Goal: Task Accomplishment & Management: Manage account settings

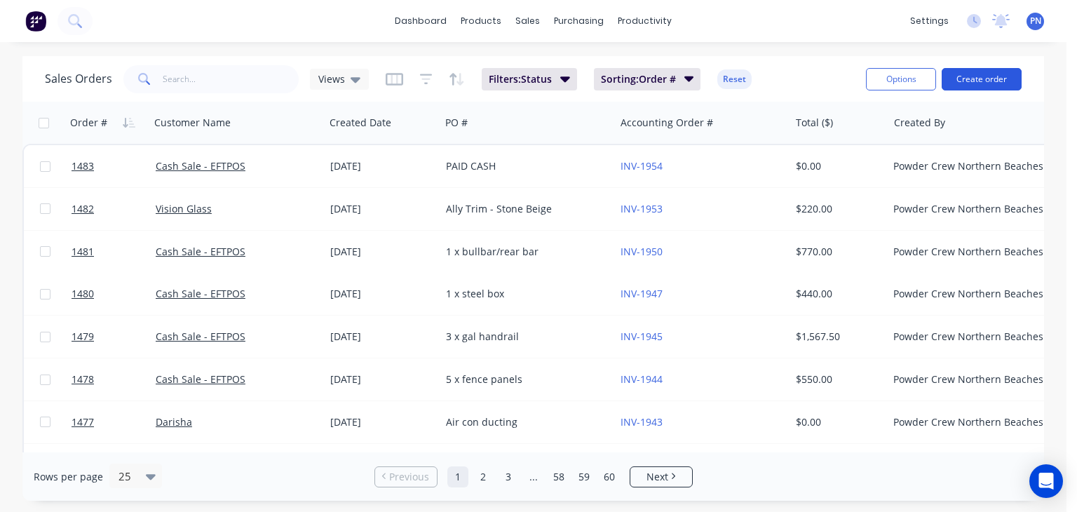
click at [980, 82] on button "Create order" at bounding box center [982, 79] width 80 height 22
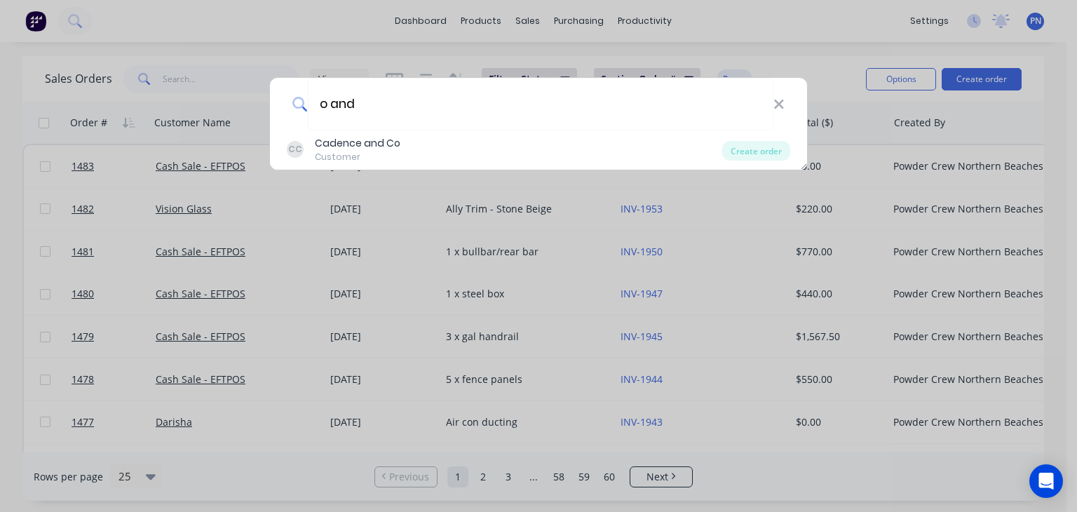
type input "o and"
click at [785, 102] on div "o and" at bounding box center [538, 104] width 537 height 53
click at [778, 103] on icon at bounding box center [778, 104] width 9 height 9
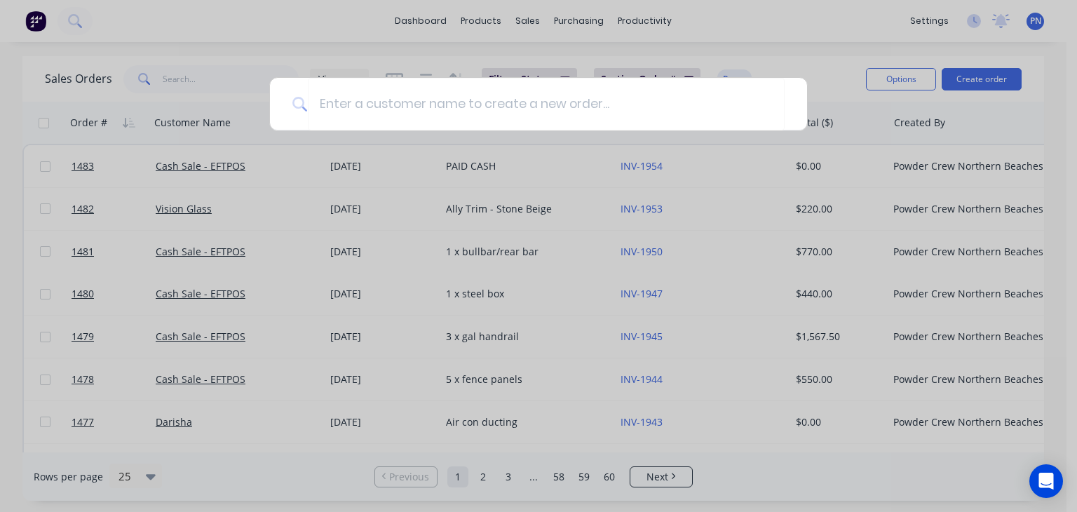
click at [524, 18] on div at bounding box center [538, 256] width 1077 height 512
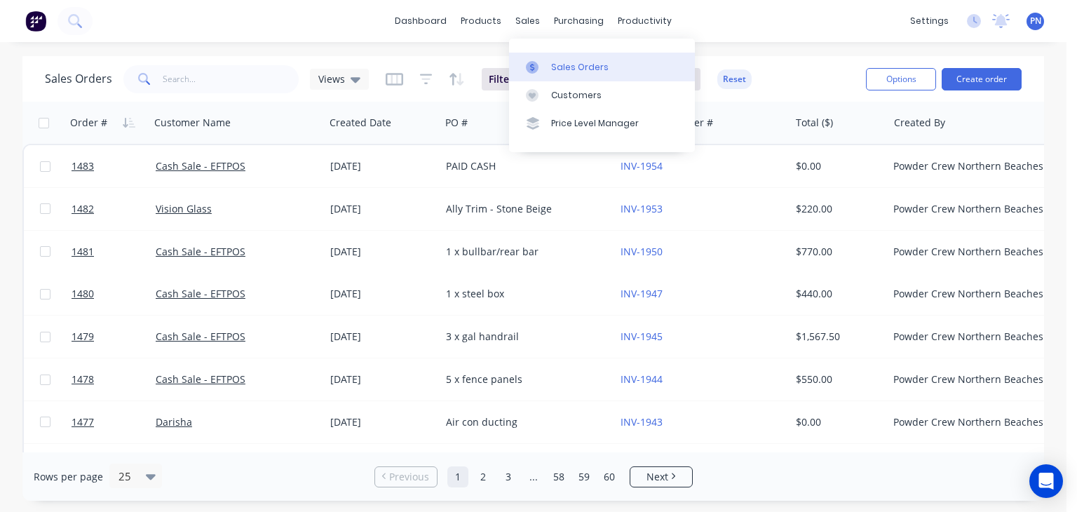
click at [578, 62] on div "Sales Orders" at bounding box center [579, 67] width 57 height 13
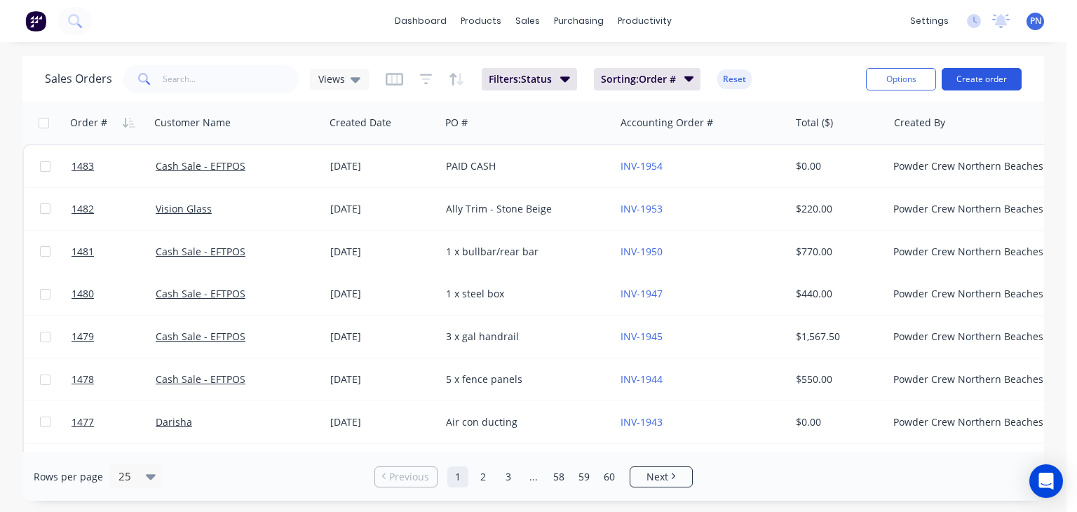
click at [972, 82] on button "Create order" at bounding box center [982, 79] width 80 height 22
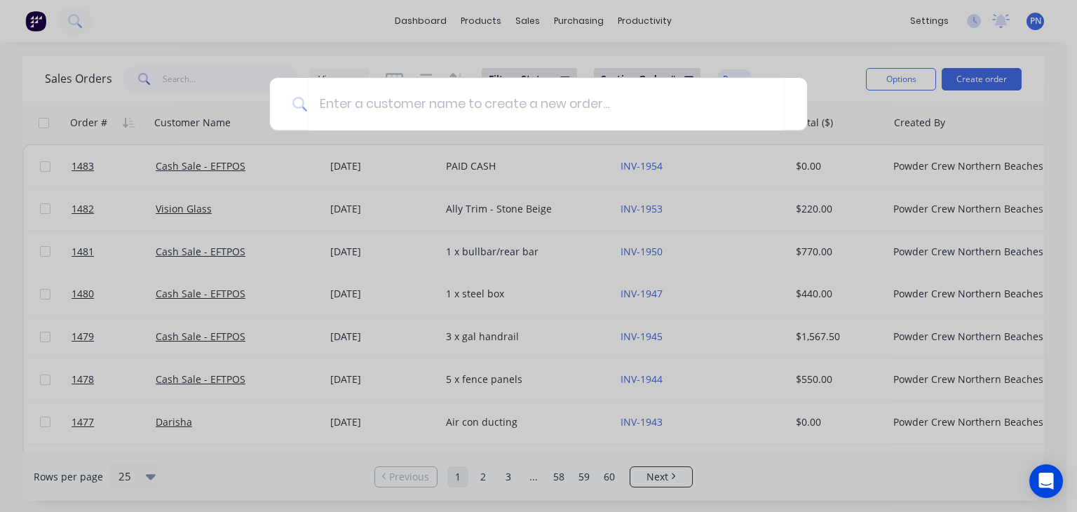
click at [225, 77] on div at bounding box center [538, 256] width 1077 height 512
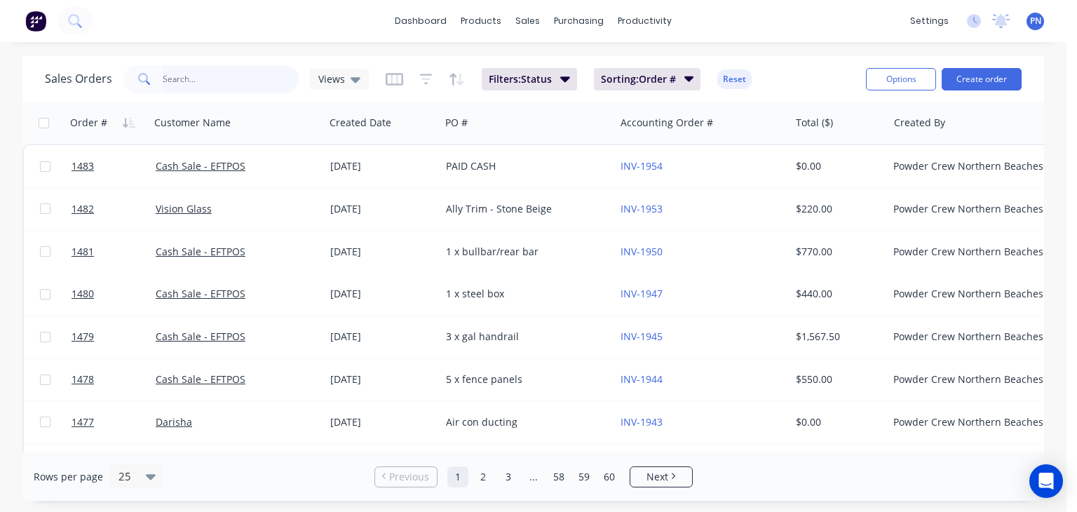
click at [226, 76] on input "text" at bounding box center [231, 79] width 137 height 28
type input "0"
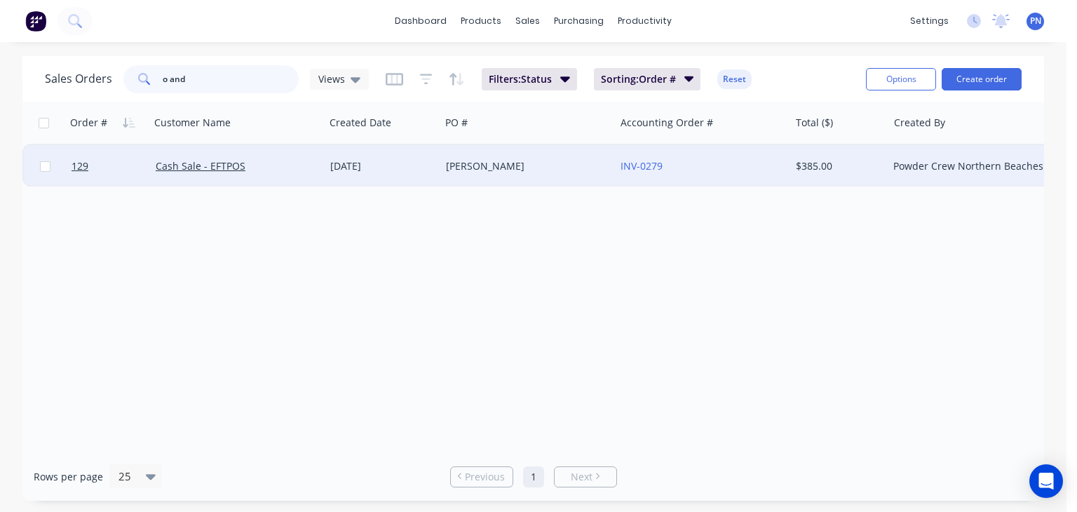
type input "o and"
click at [513, 169] on div "[PERSON_NAME]" at bounding box center [524, 166] width 156 height 14
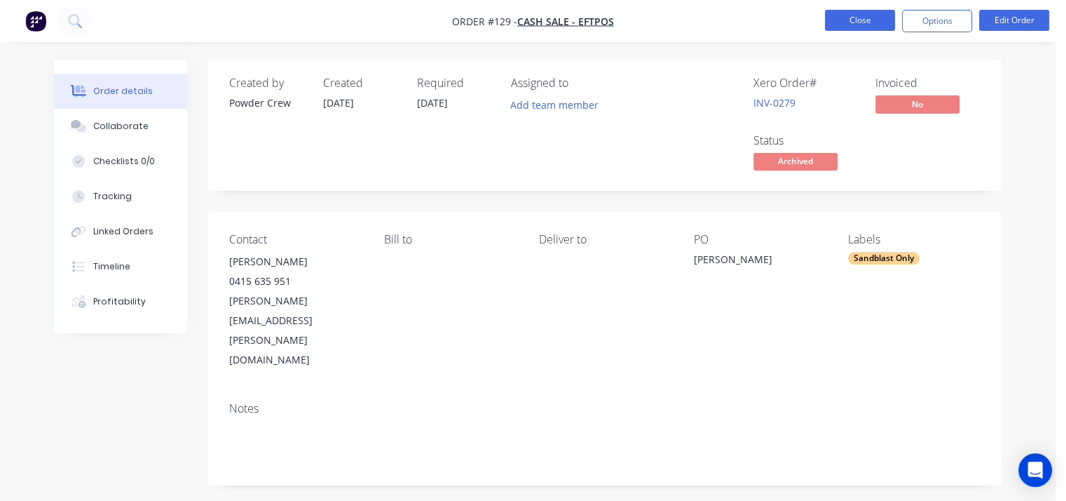
click at [867, 23] on button "Close" at bounding box center [860, 20] width 70 height 21
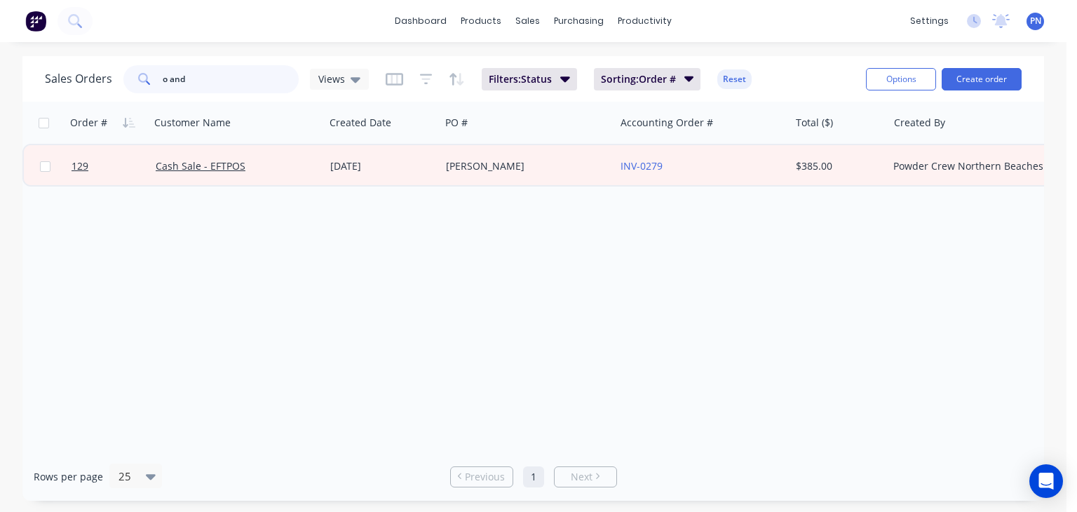
drag, startPoint x: 231, startPoint y: 79, endPoint x: 50, endPoint y: 78, distance: 180.9
click at [50, 78] on div "Sales Orders o and Views" at bounding box center [207, 79] width 324 height 28
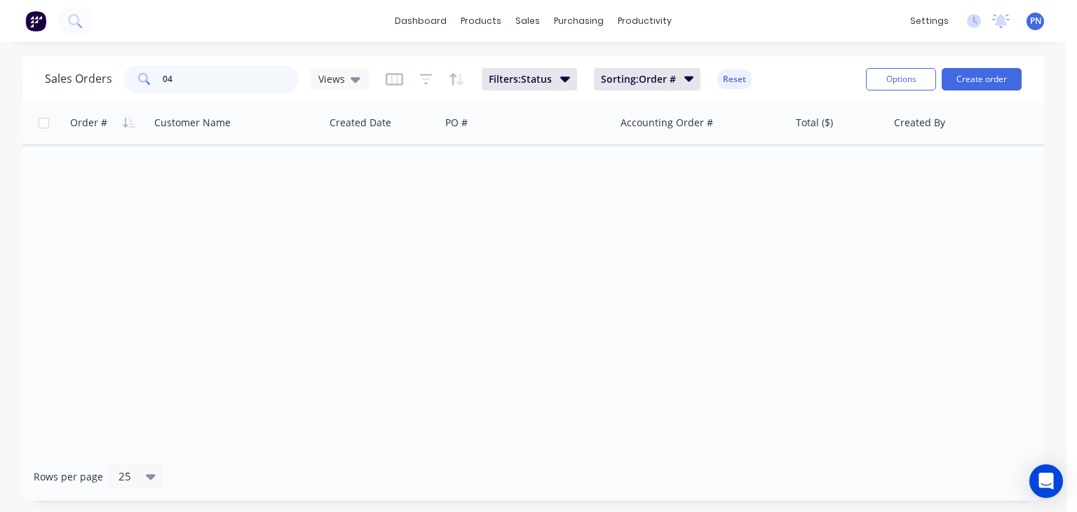
type input "0"
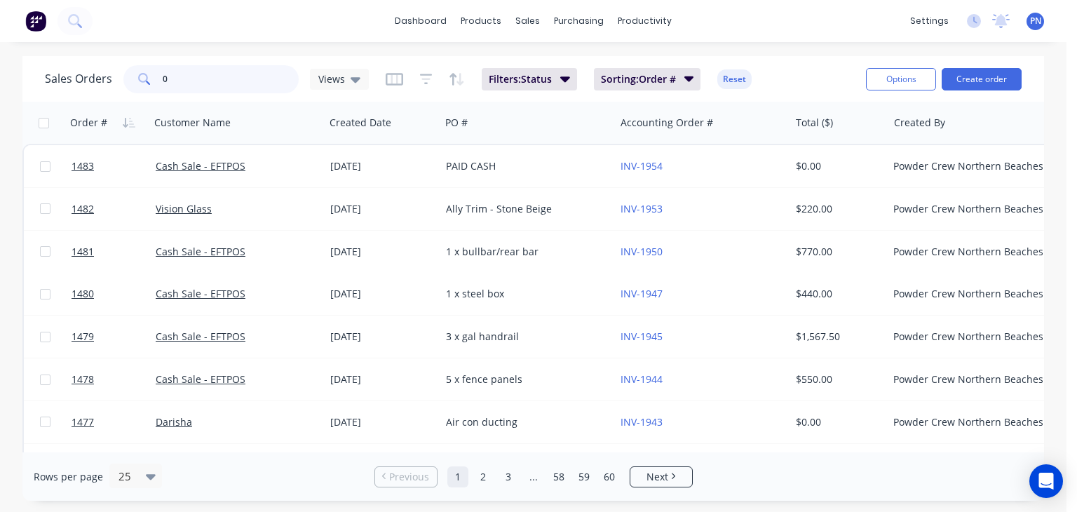
type input "0"
click at [998, 75] on button "Create order" at bounding box center [982, 79] width 80 height 22
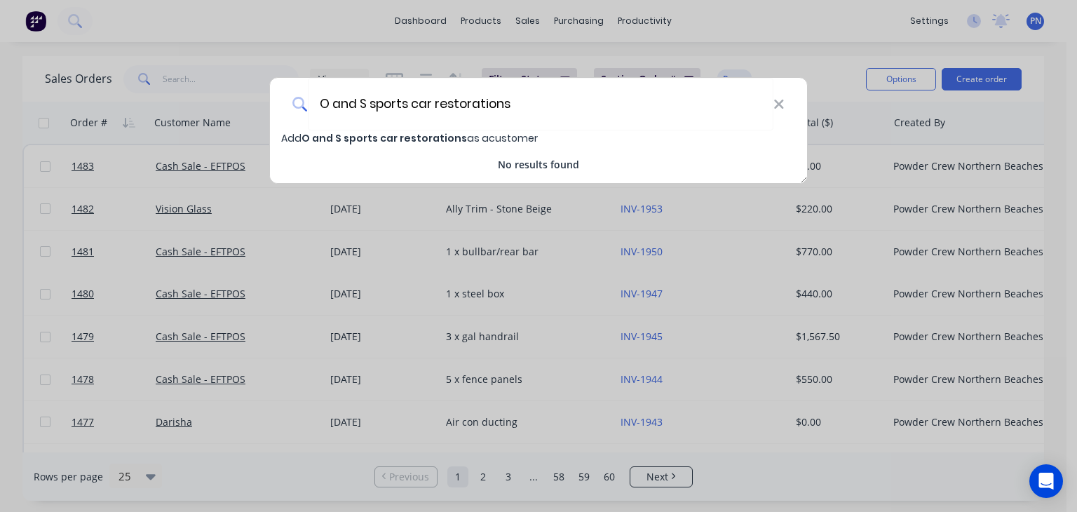
type input "O and S sports car restorations"
click at [433, 135] on span "O and S sports car restorations" at bounding box center [383, 138] width 165 height 14
select select "AU"
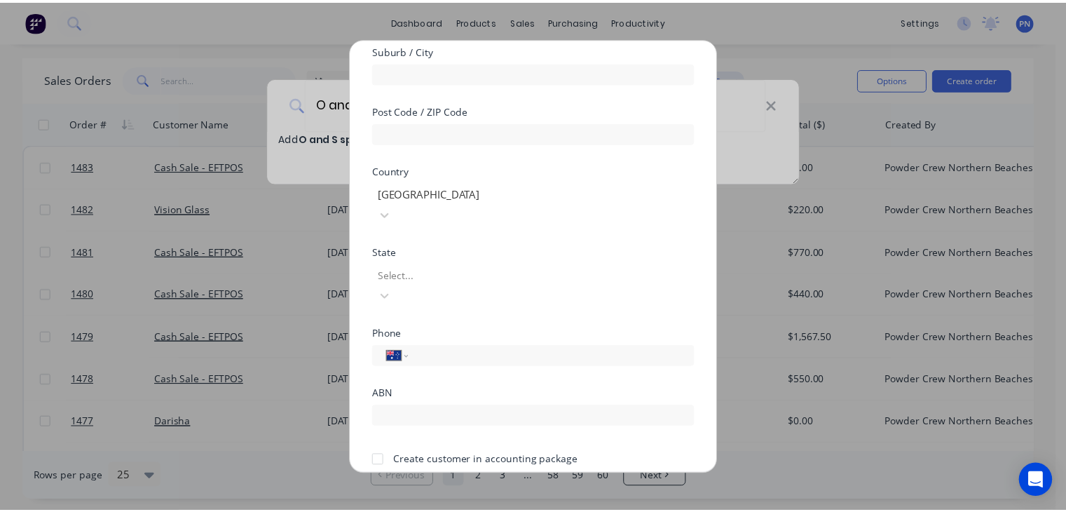
scroll to position [250, 0]
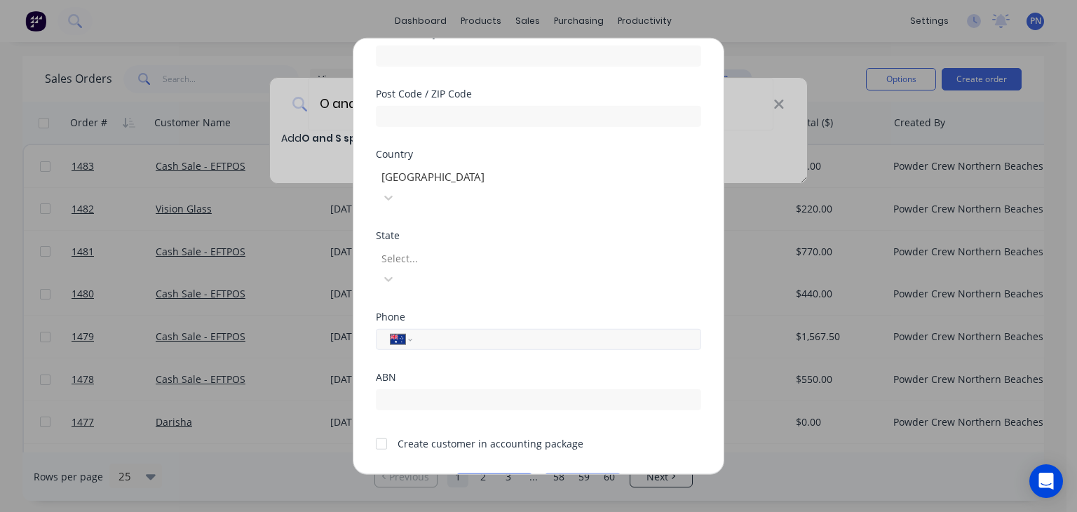
click at [463, 331] on input "tel" at bounding box center [554, 339] width 264 height 16
type input "0420 635 144"
click at [384, 429] on div at bounding box center [381, 443] width 28 height 28
click at [491, 473] on button "Save" at bounding box center [494, 484] width 77 height 22
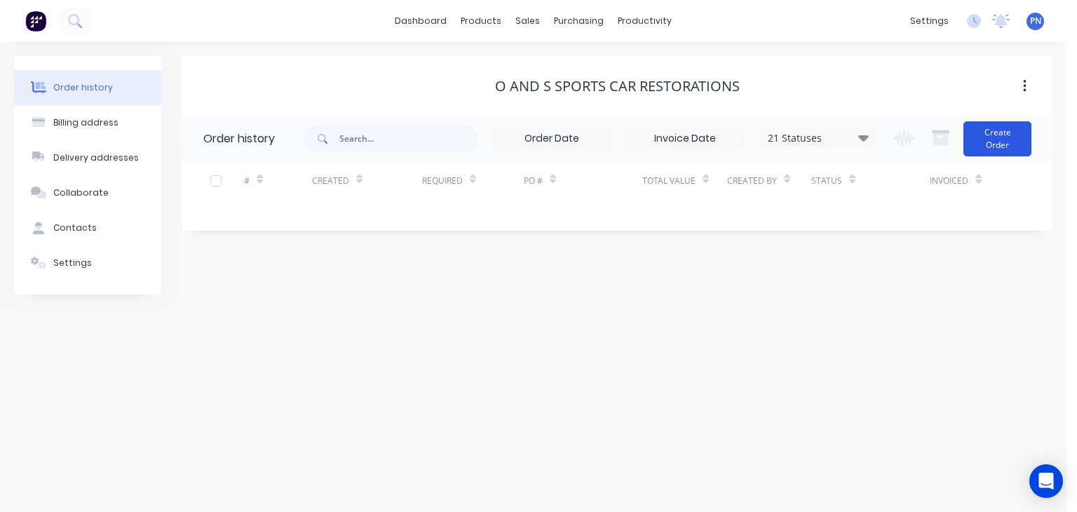
click at [993, 138] on button "Create Order" at bounding box center [997, 138] width 68 height 35
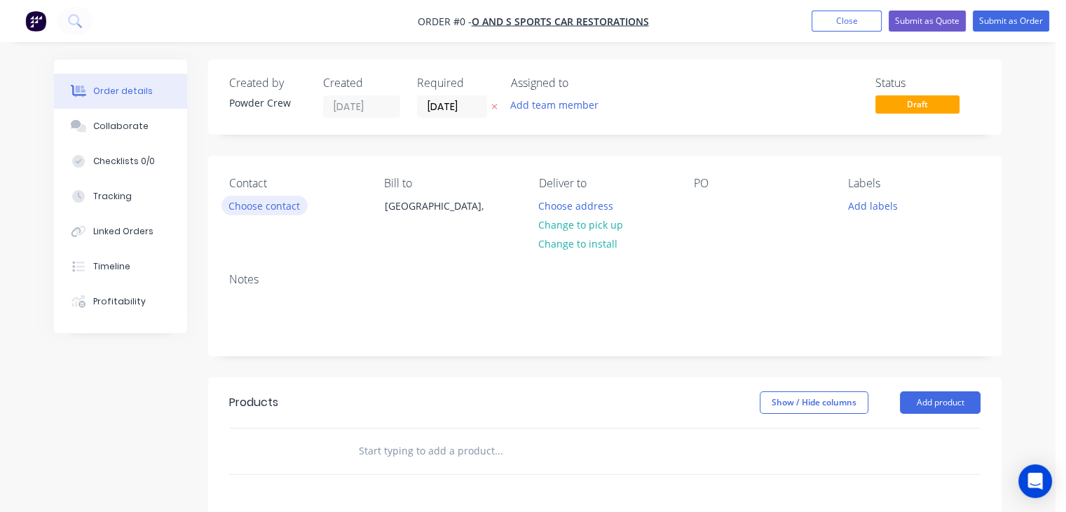
click at [295, 205] on button "Choose contact" at bounding box center [265, 205] width 86 height 19
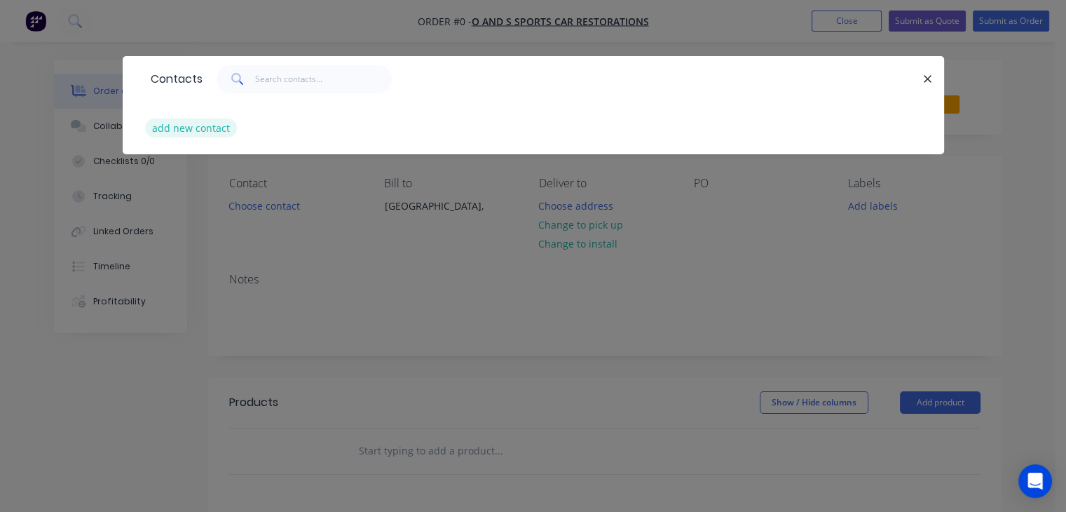
click at [212, 124] on button "add new contact" at bounding box center [191, 127] width 93 height 19
select select "AU"
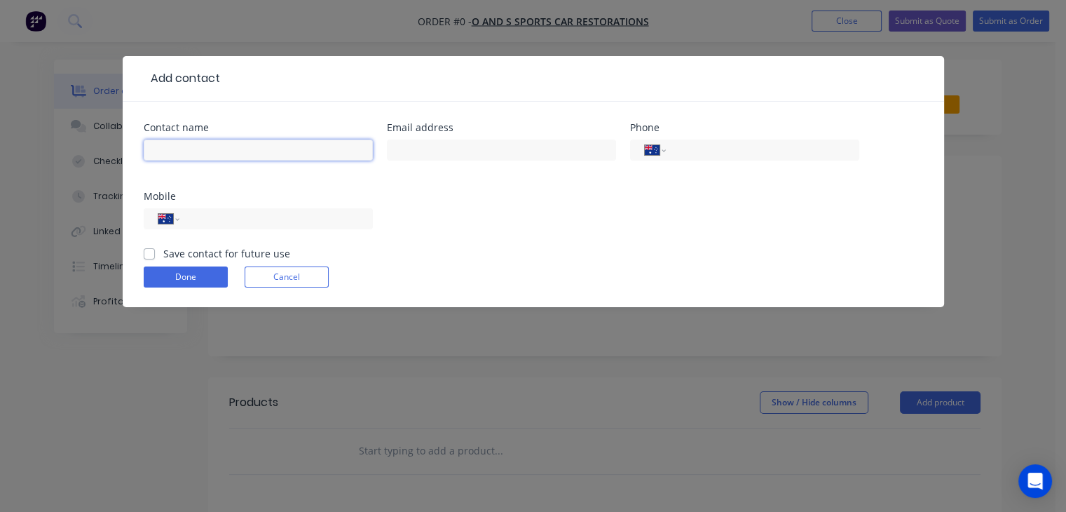
click at [219, 152] on input "text" at bounding box center [258, 150] width 229 height 21
type input "[PERSON_NAME]"
click at [245, 219] on input "tel" at bounding box center [273, 219] width 168 height 16
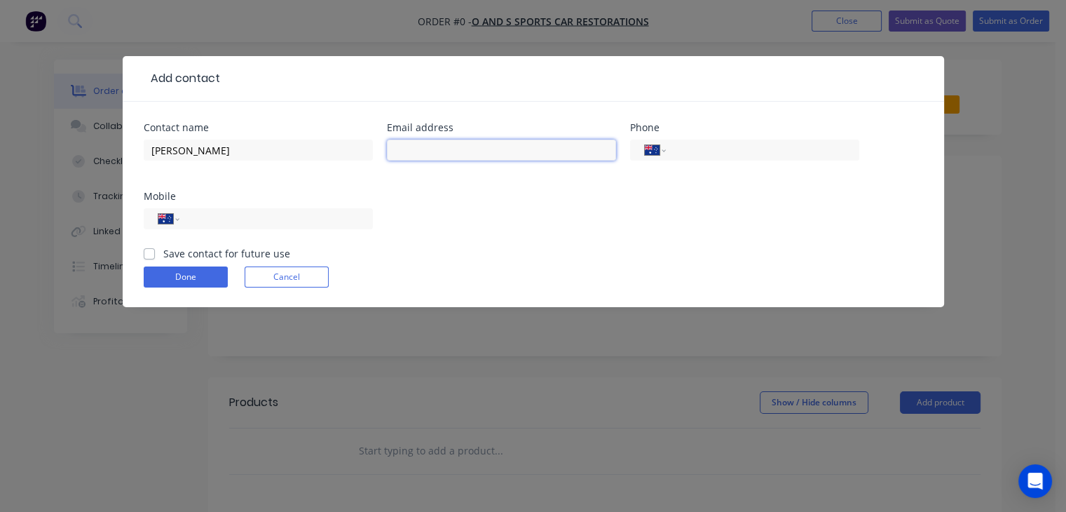
click at [433, 151] on input "text" at bounding box center [501, 150] width 229 height 21
type input "[EMAIL_ADDRESS][DOMAIN_NAME]"
click at [253, 224] on input "tel" at bounding box center [273, 219] width 168 height 16
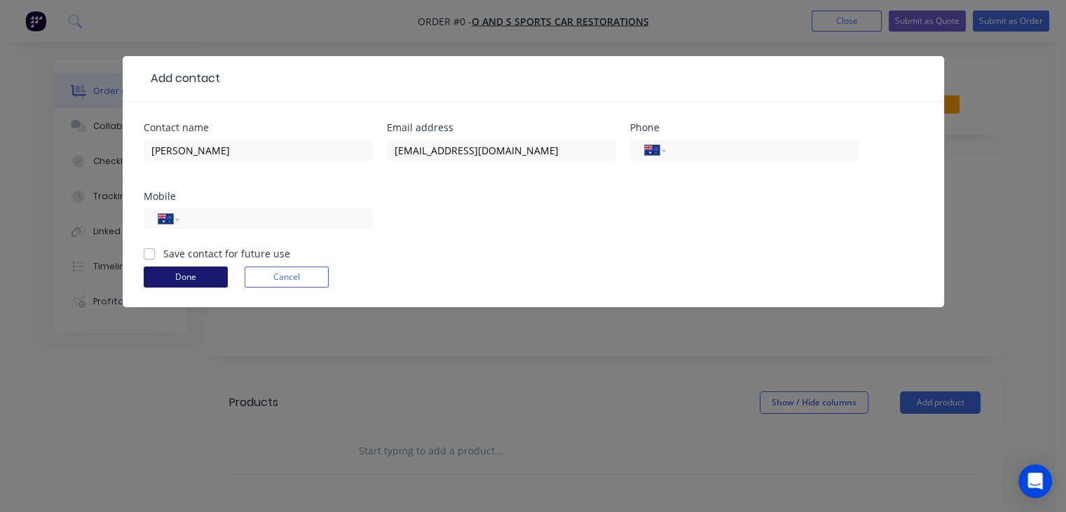
click at [175, 273] on button "Done" at bounding box center [186, 276] width 84 height 21
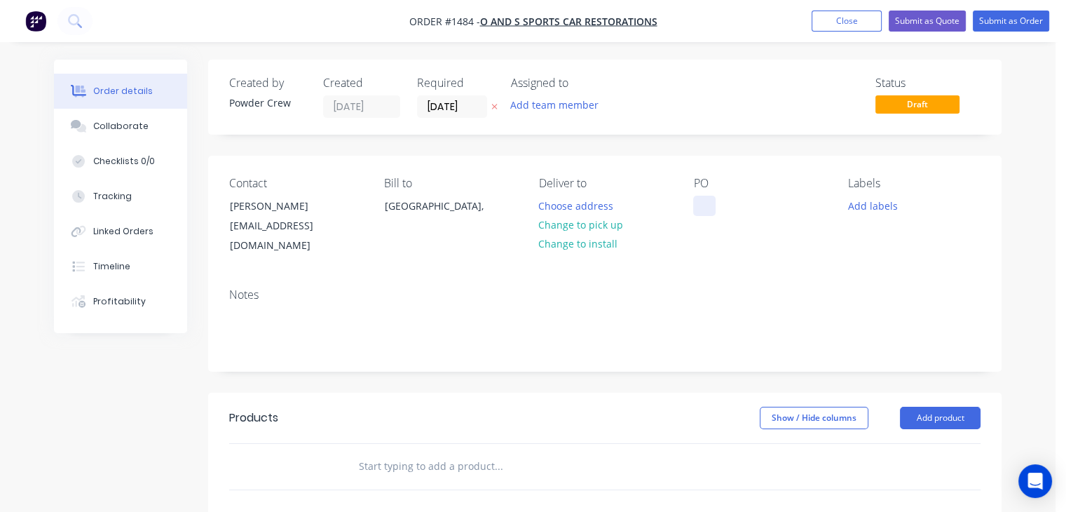
click at [700, 208] on div at bounding box center [704, 206] width 22 height 20
click at [729, 201] on div "7 x car parts sub frame" at bounding box center [759, 206] width 132 height 20
copy div "7 x car parts sub frame"
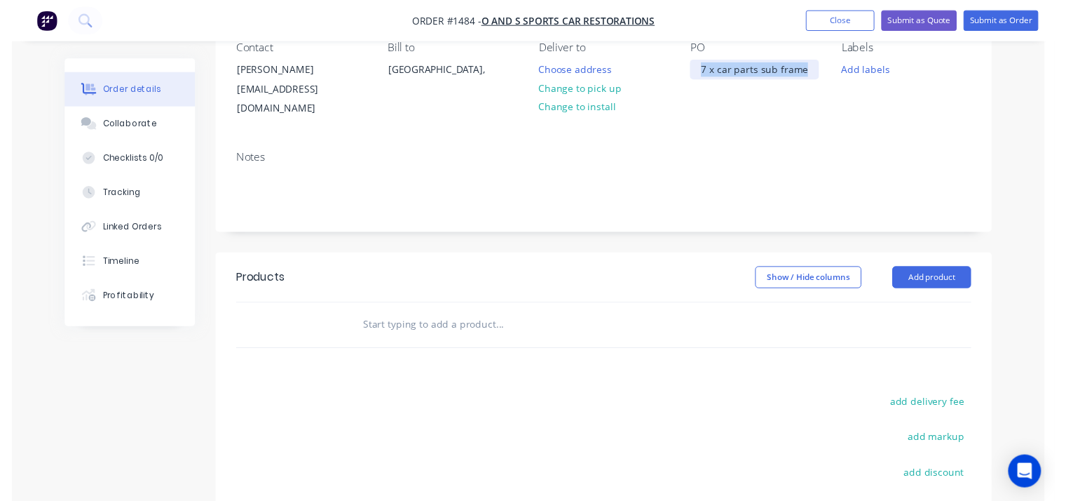
scroll to position [140, 0]
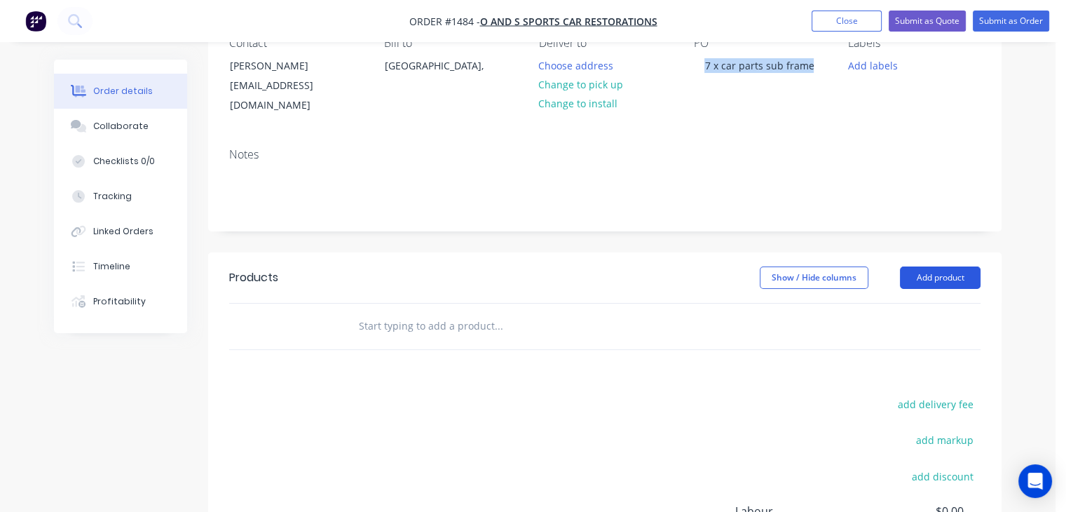
click at [928, 272] on button "Add product" at bounding box center [940, 277] width 81 height 22
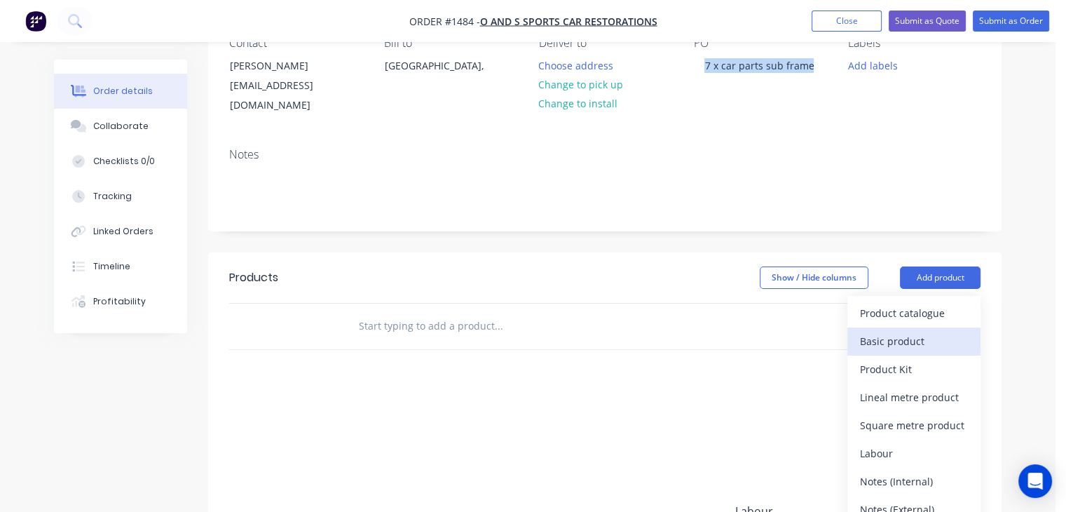
click at [933, 331] on div "Basic product" at bounding box center [914, 341] width 108 height 20
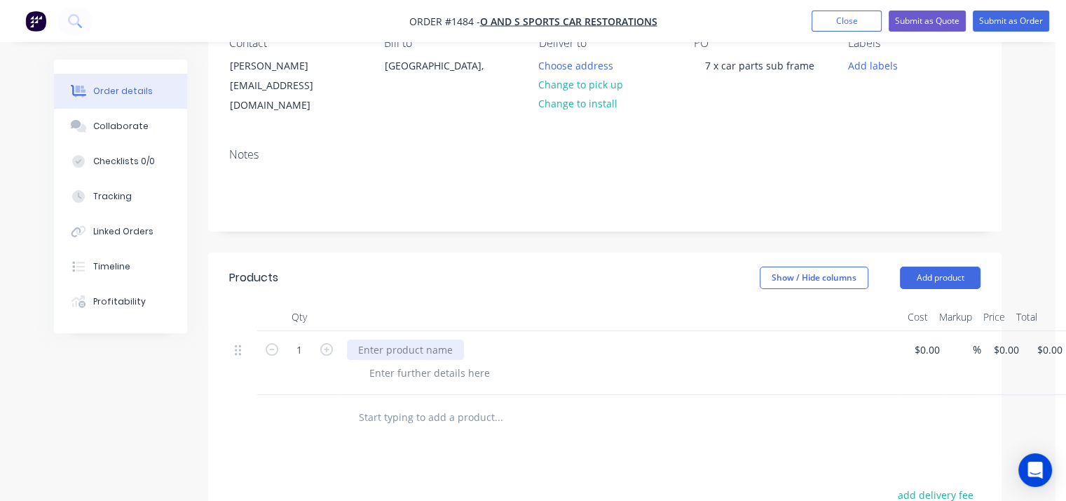
paste div
click at [836, 331] on div "7 x car parts sub frame, blast, prime and powder in satin black" at bounding box center [621, 363] width 561 height 64
click at [923, 339] on input at bounding box center [922, 349] width 16 height 20
type input "1"
type input "$350.00"
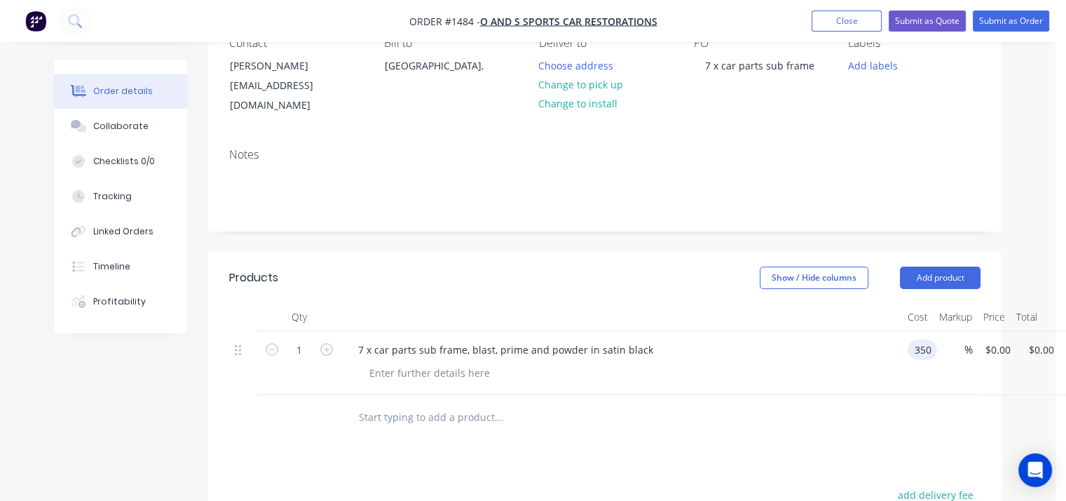
type input "$350.00"
click at [835, 345] on div "7 x car parts sub frame, blast, prime and powder in satin black" at bounding box center [621, 363] width 561 height 64
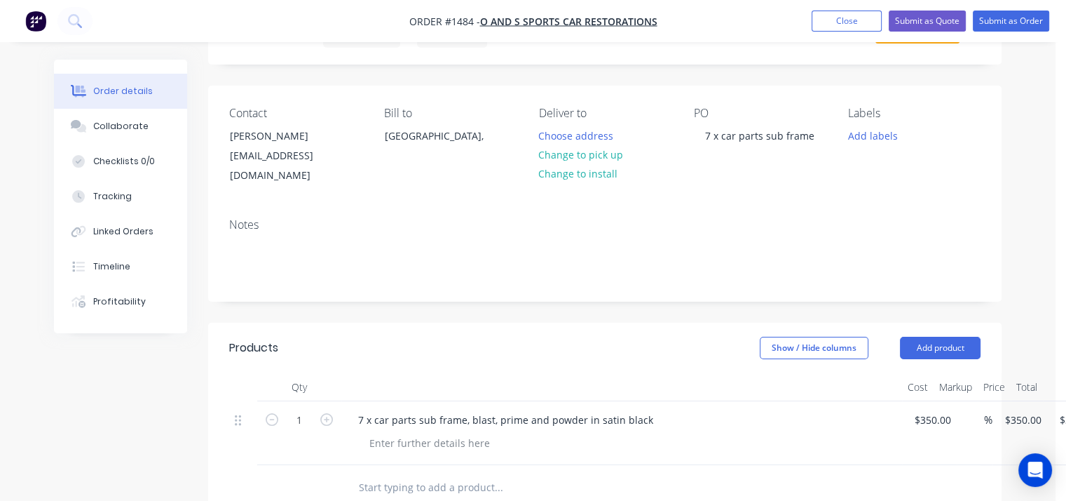
scroll to position [25, 0]
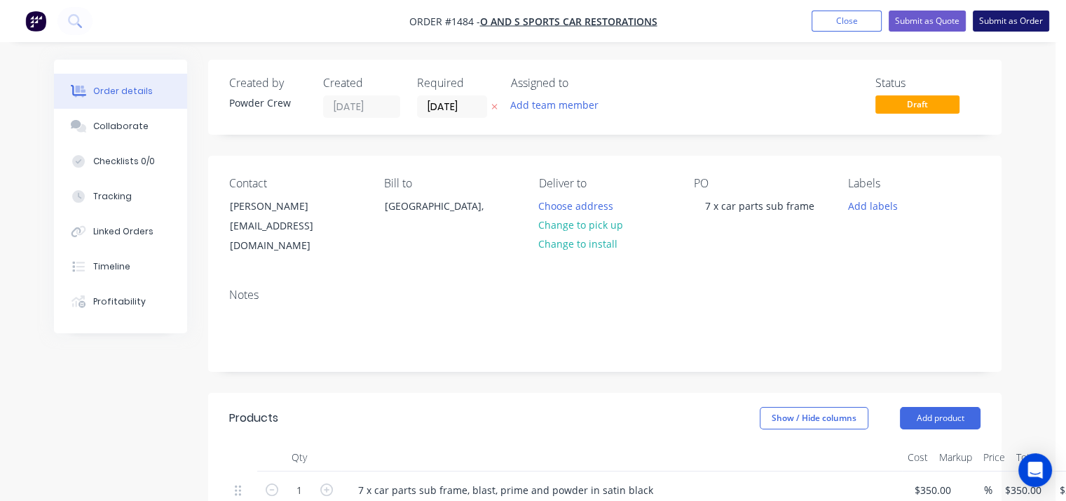
click at [1000, 11] on button "Submit as Order" at bounding box center [1011, 21] width 76 height 21
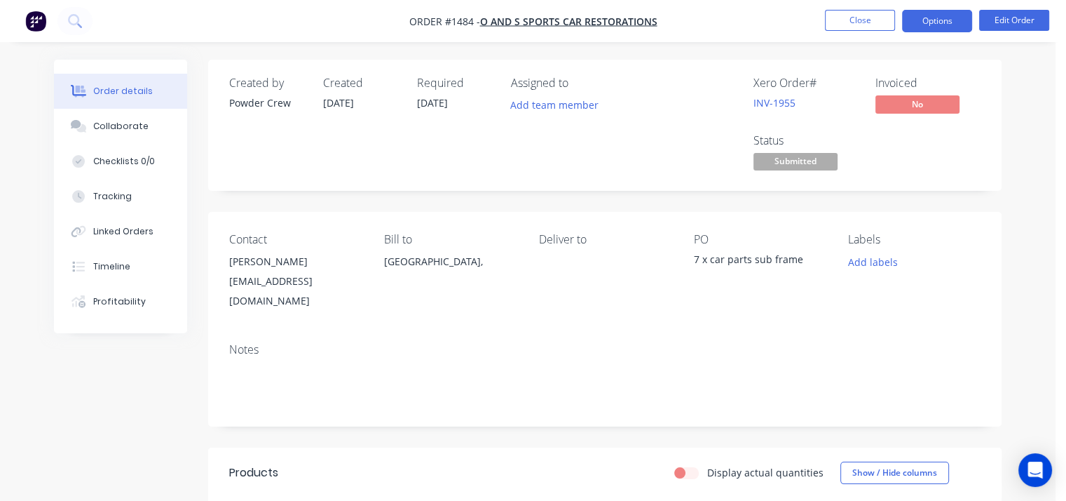
click at [923, 20] on button "Options" at bounding box center [937, 21] width 70 height 22
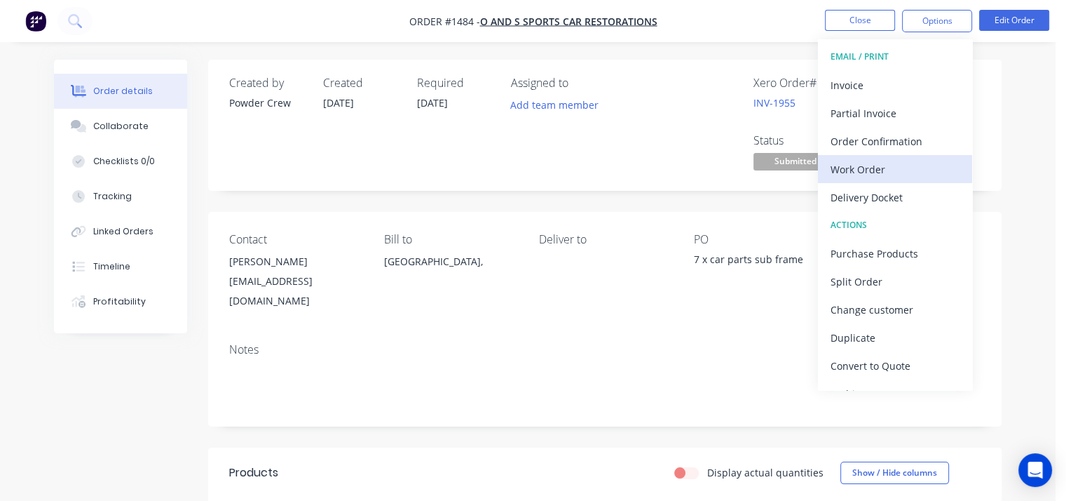
click at [888, 166] on div "Work Order" at bounding box center [895, 169] width 129 height 20
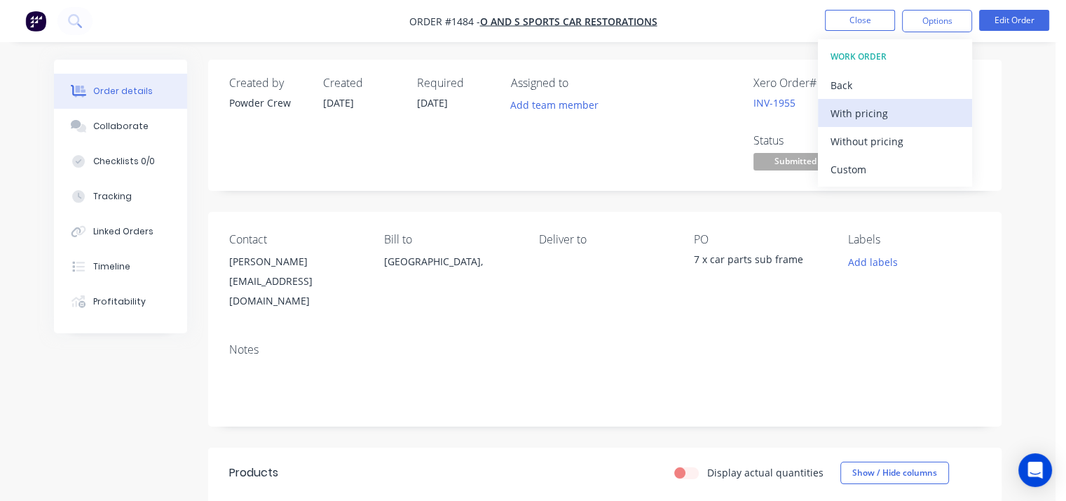
click at [864, 113] on div "With pricing" at bounding box center [895, 113] width 129 height 20
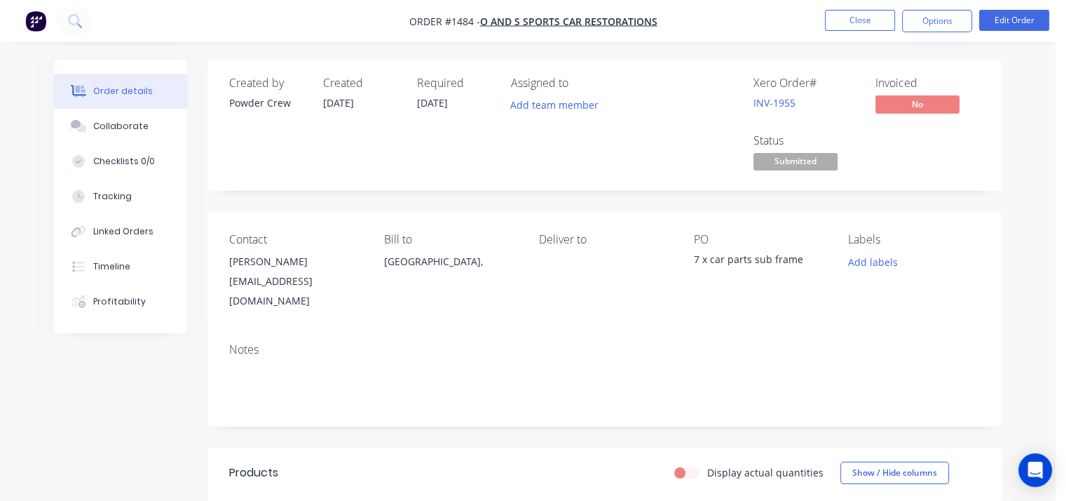
click at [714, 166] on div "Xero Order # INV-1955 Invoiced No Status Submitted" at bounding box center [816, 124] width 330 height 97
click at [998, 17] on button "Edit Order" at bounding box center [1014, 20] width 70 height 21
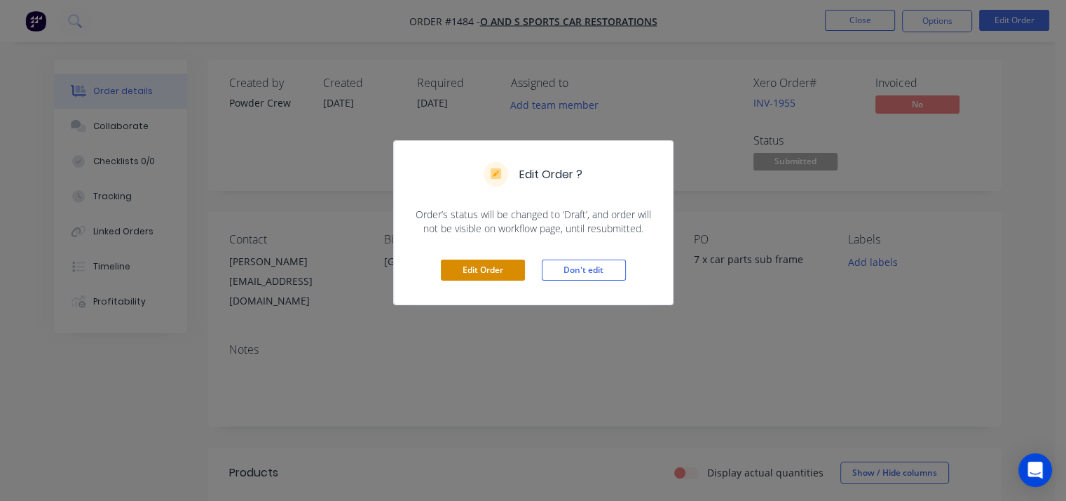
click at [502, 264] on button "Edit Order" at bounding box center [483, 269] width 84 height 21
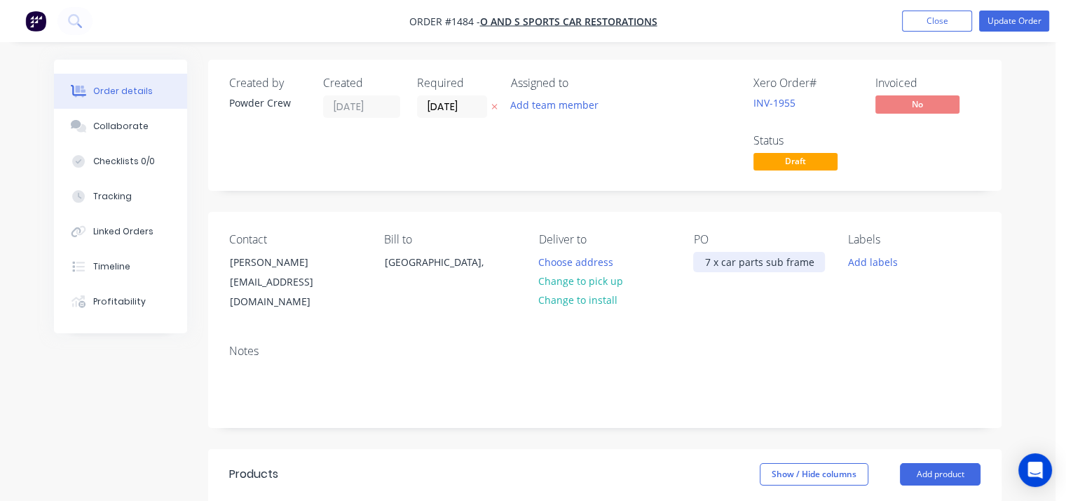
click at [712, 266] on div "7 x car parts sub frame" at bounding box center [759, 262] width 132 height 20
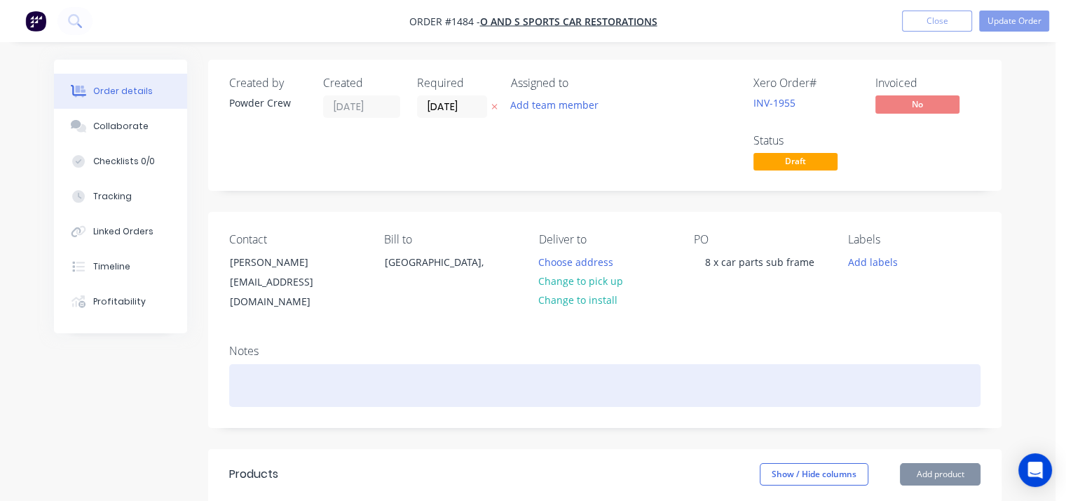
click at [718, 371] on div at bounding box center [605, 385] width 752 height 43
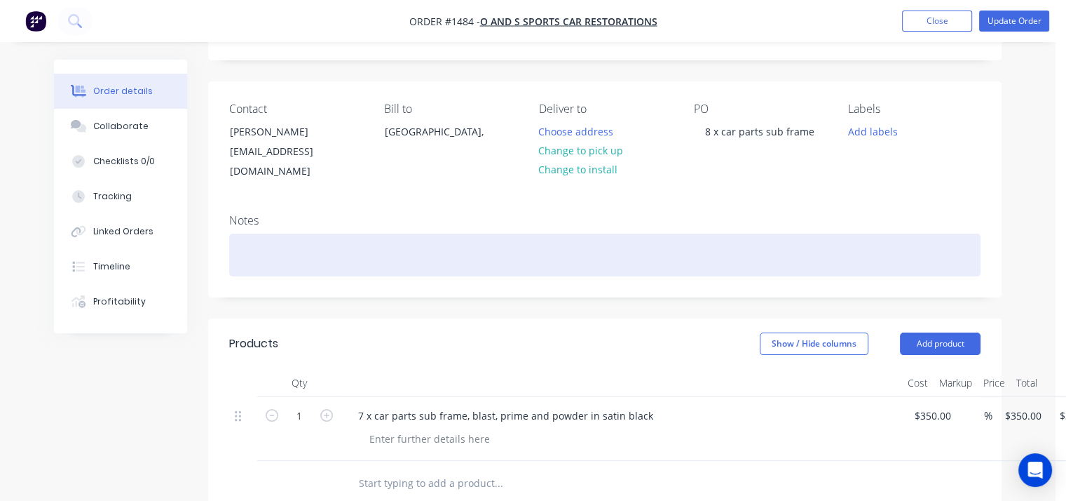
scroll to position [280, 0]
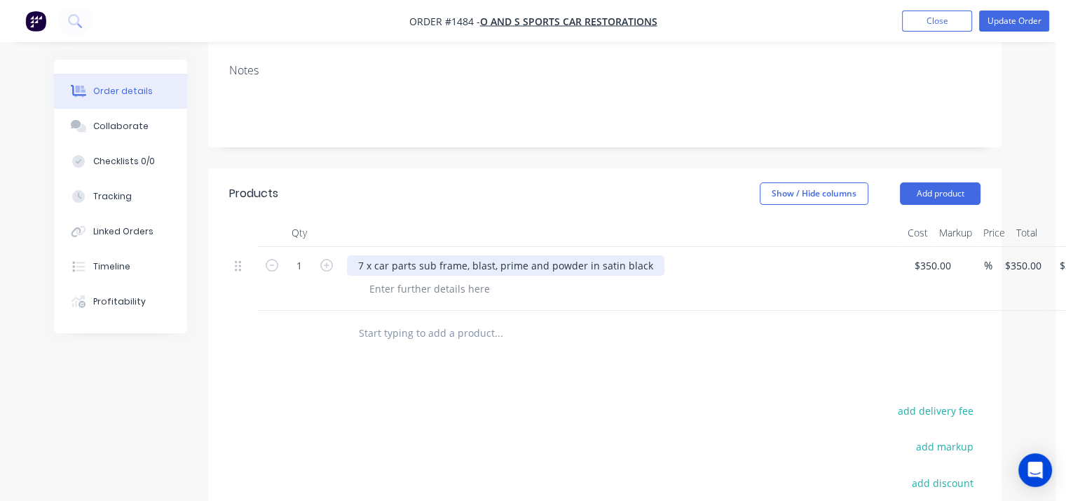
click at [364, 255] on div "7 x car parts sub frame, blast, prime and powder in satin black" at bounding box center [506, 265] width 318 height 20
click at [359, 255] on div "7 x car parts sub frame, blast, prime and powder in satin black" at bounding box center [506, 265] width 318 height 20
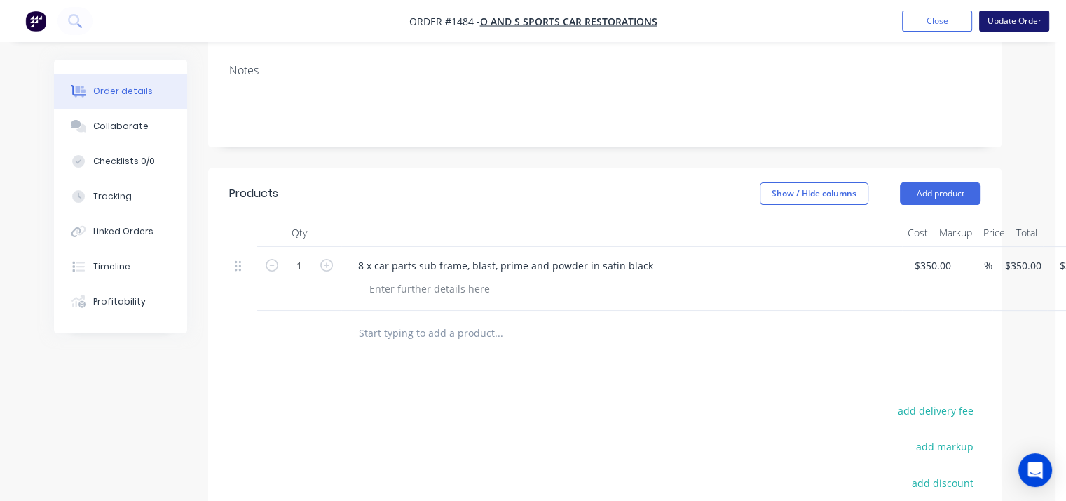
click at [1013, 25] on button "Update Order" at bounding box center [1014, 21] width 70 height 21
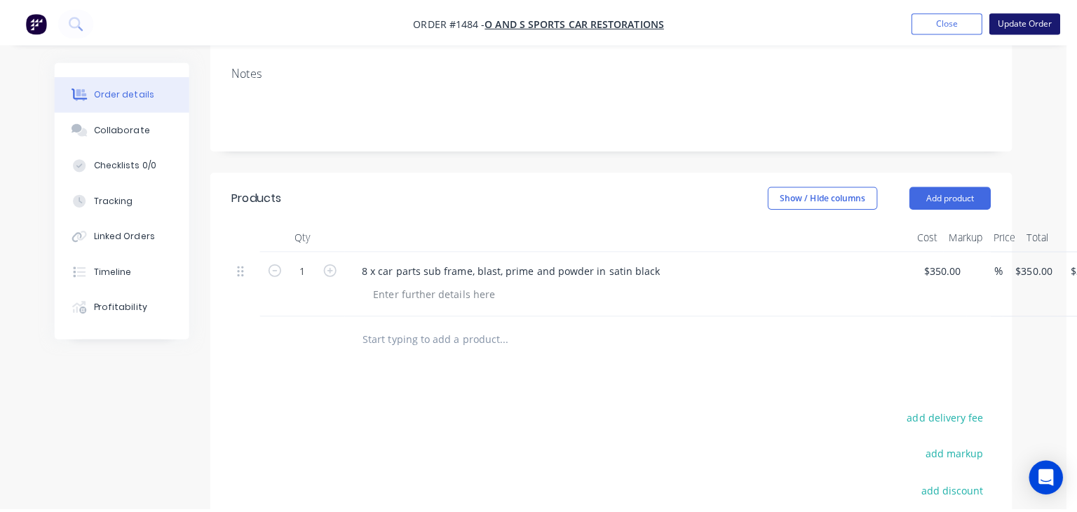
scroll to position [0, 0]
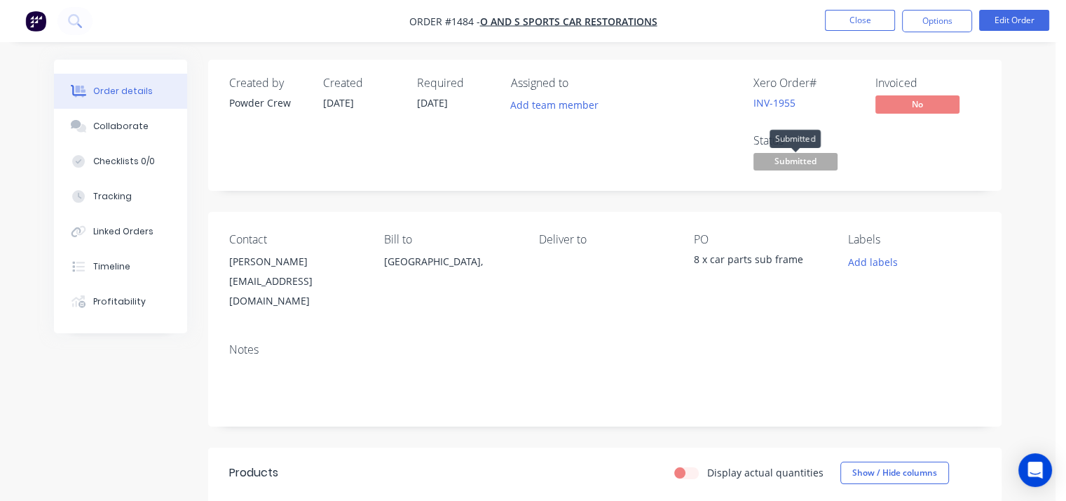
click at [799, 163] on span "Submitted" at bounding box center [796, 162] width 84 height 18
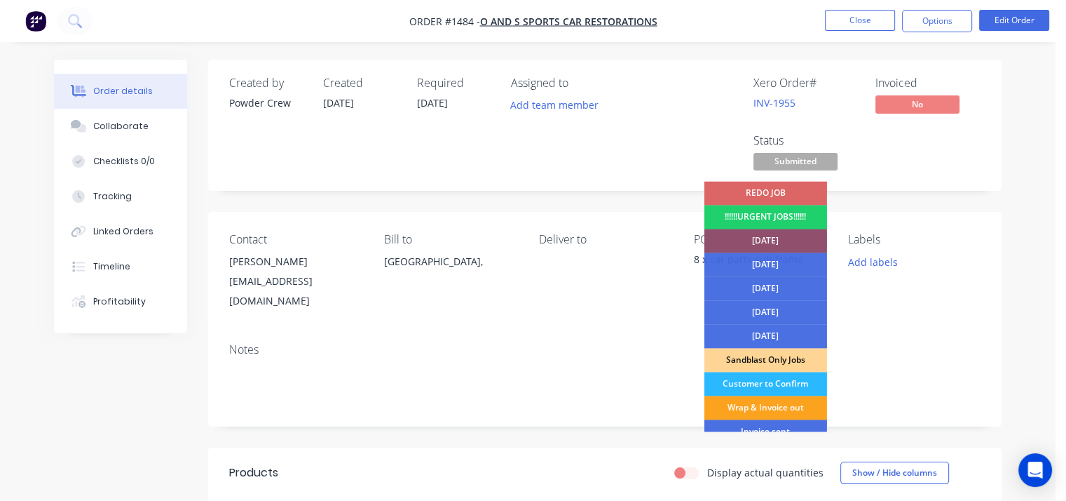
click at [789, 241] on div "[DATE]" at bounding box center [766, 241] width 123 height 24
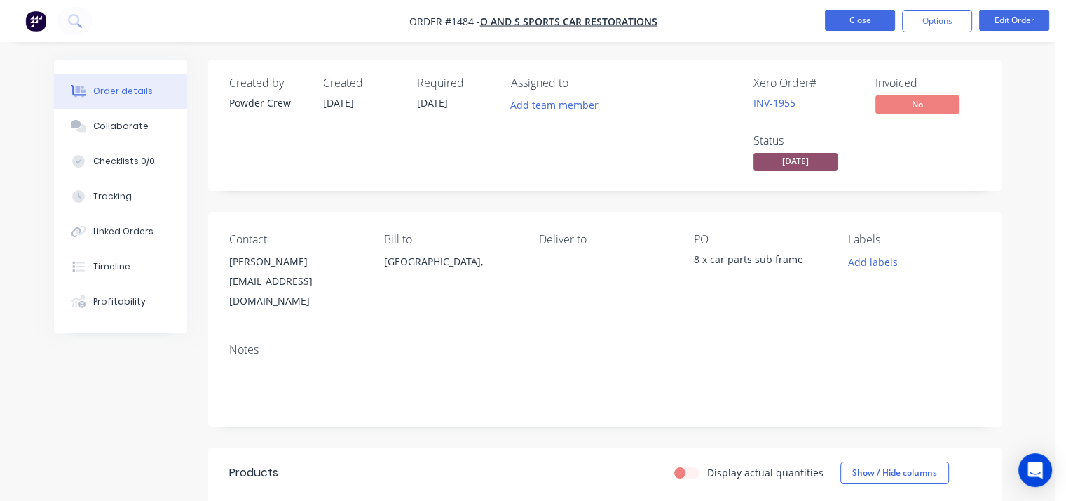
click at [869, 17] on button "Close" at bounding box center [860, 20] width 70 height 21
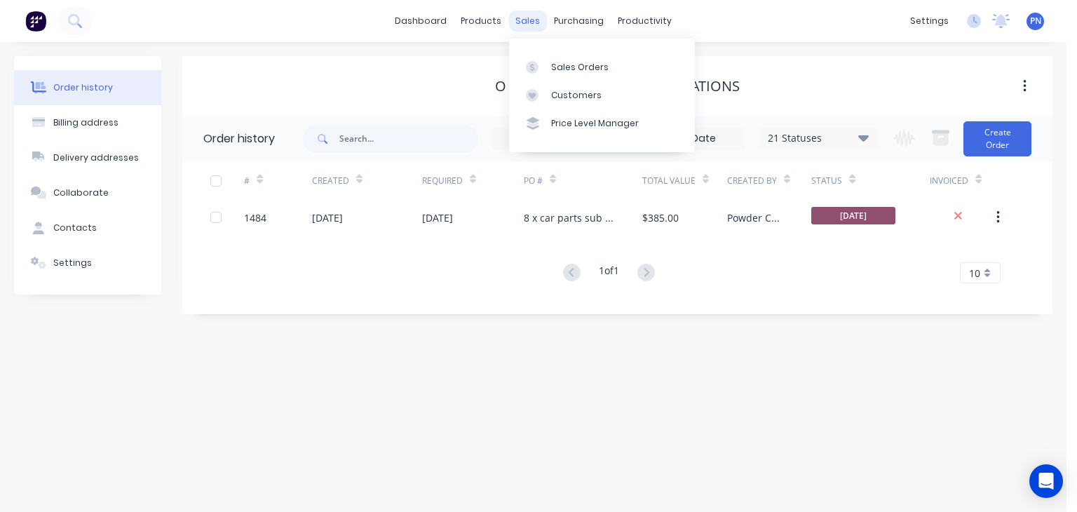
click at [524, 20] on div "sales" at bounding box center [527, 21] width 39 height 21
click at [555, 57] on link "Sales Orders" at bounding box center [602, 67] width 186 height 28
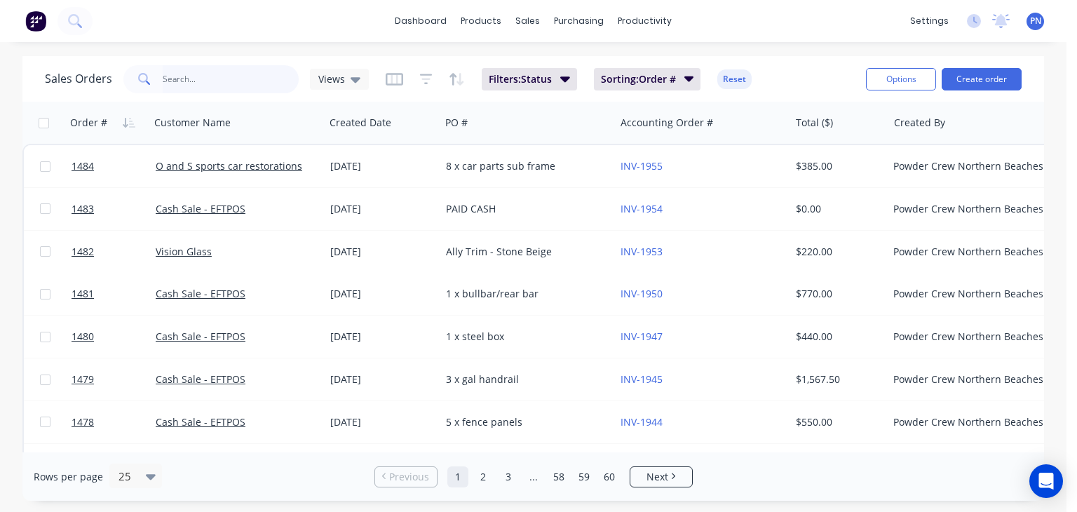
click at [276, 76] on input "text" at bounding box center [231, 79] width 137 height 28
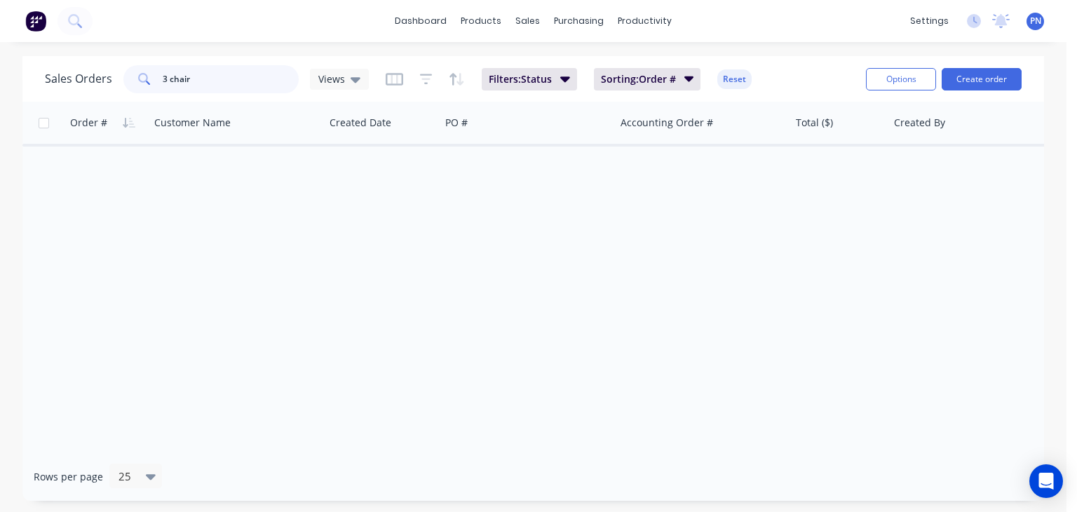
click at [196, 81] on input "3 chair" at bounding box center [231, 79] width 137 height 28
type input "3"
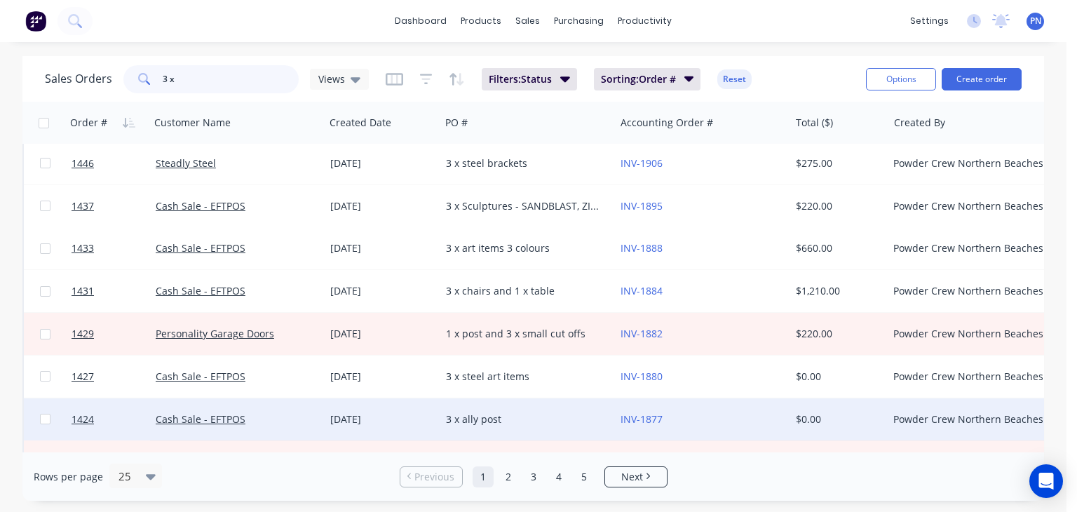
scroll to position [280, 0]
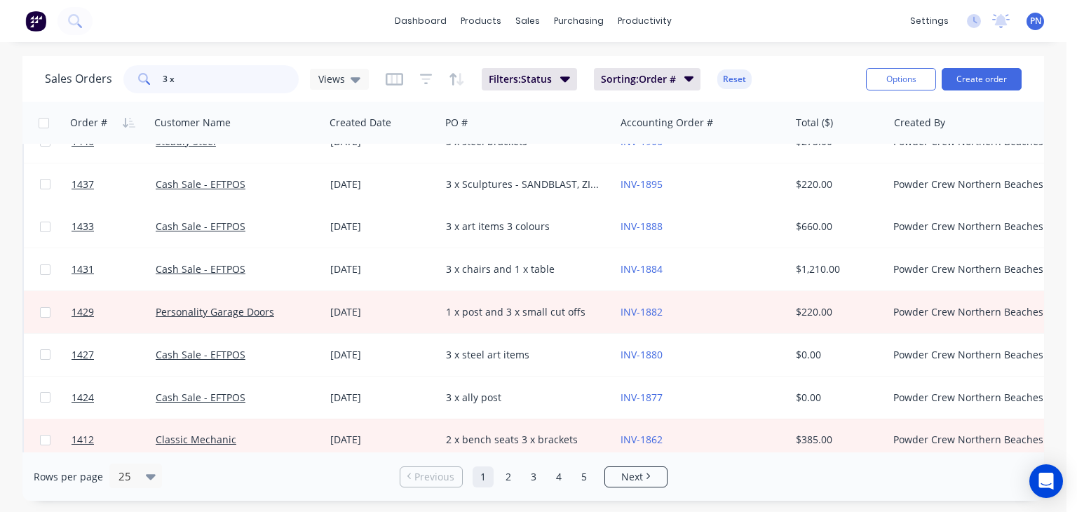
drag, startPoint x: 223, startPoint y: 72, endPoint x: 133, endPoint y: 82, distance: 90.4
click at [133, 82] on div "3 x" at bounding box center [210, 79] width 175 height 28
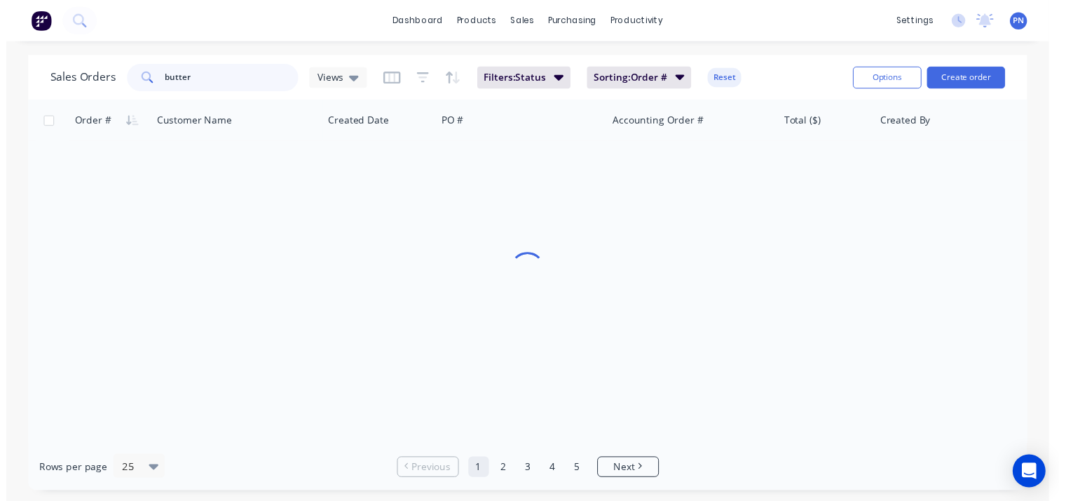
scroll to position [0, 0]
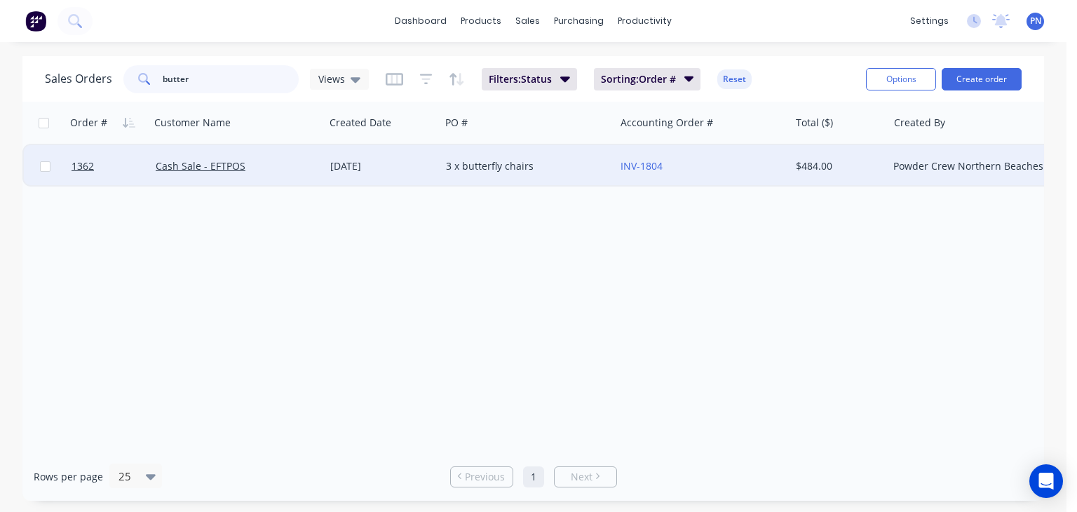
type input "butter"
click at [421, 169] on div "[DATE]" at bounding box center [382, 166] width 104 height 14
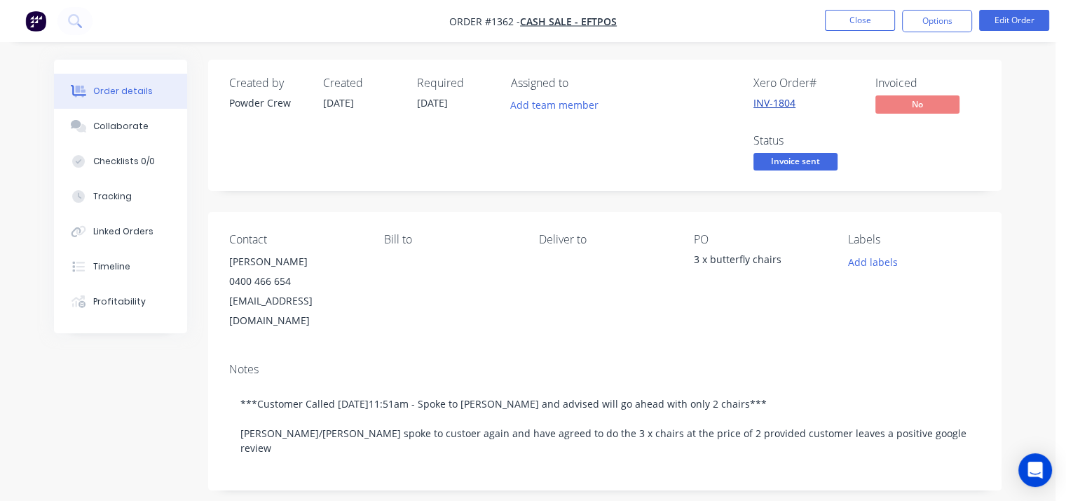
click at [780, 103] on link "INV-1804" at bounding box center [775, 102] width 42 height 13
